Goal: Information Seeking & Learning: Learn about a topic

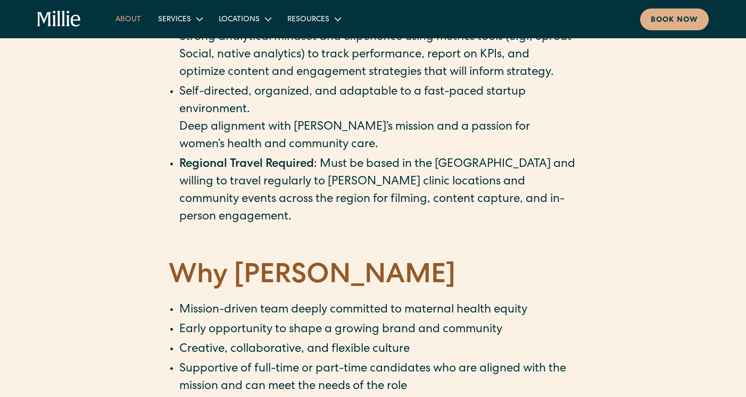
scroll to position [1828, 0]
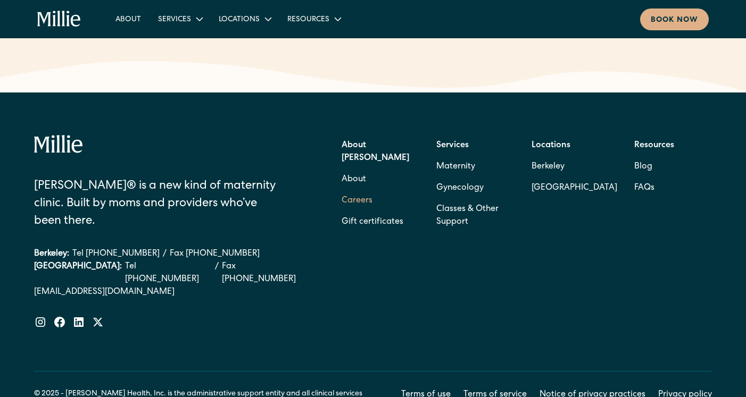
click at [353, 190] on link "Careers" at bounding box center [356, 200] width 31 height 21
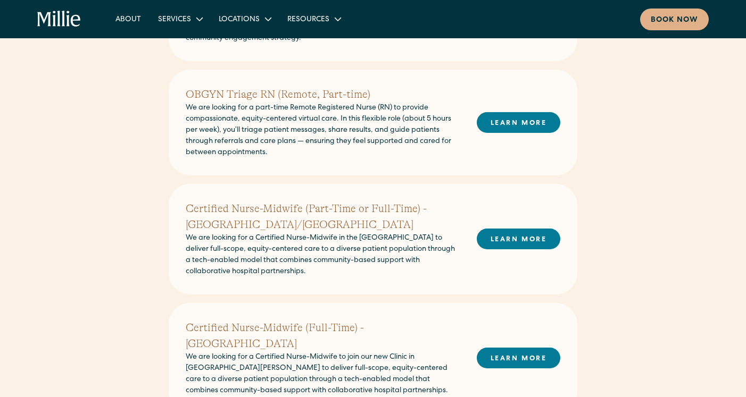
scroll to position [343, 0]
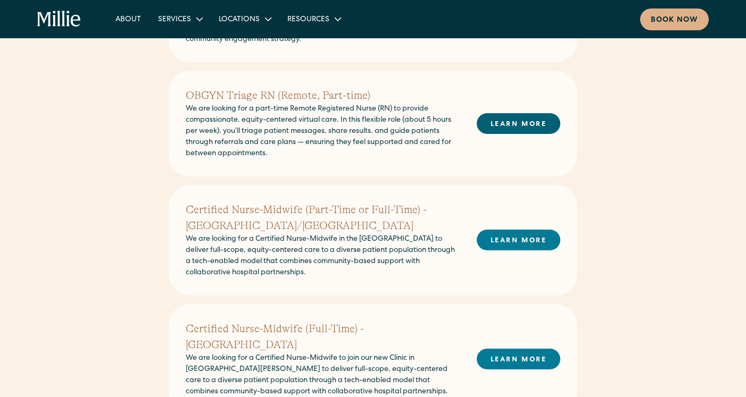
click at [505, 123] on link "LEARN MORE" at bounding box center [517, 123] width 83 height 21
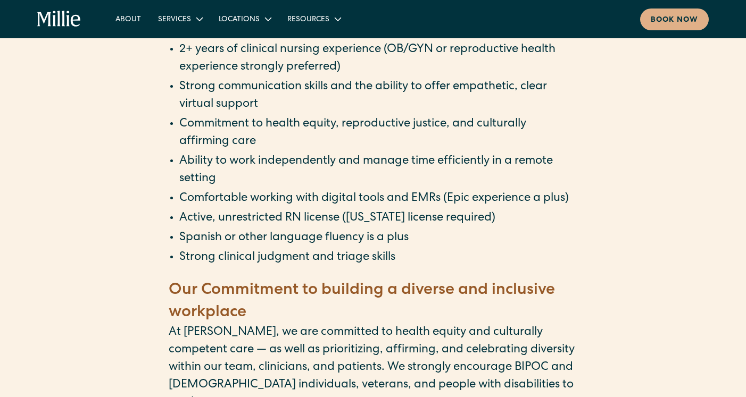
scroll to position [793, 0]
